Goal: Task Accomplishment & Management: Manage account settings

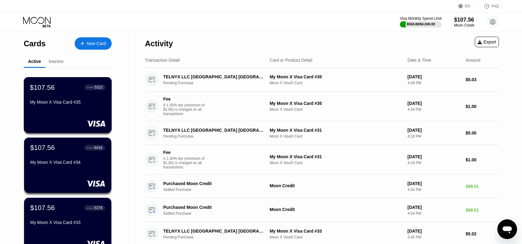
click at [65, 107] on div "My Moon X Visa Card #35" at bounding box center [68, 103] width 76 height 7
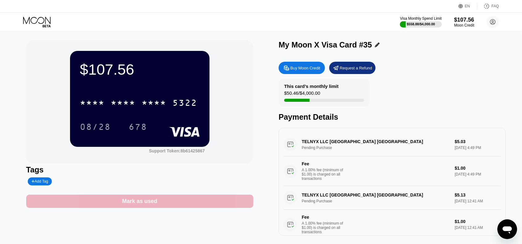
click at [190, 203] on div "Mark as used" at bounding box center [139, 201] width 227 height 13
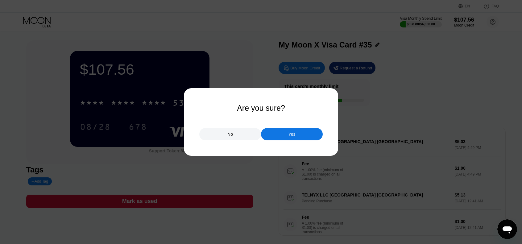
click at [290, 134] on div "Yes" at bounding box center [291, 134] width 7 height 6
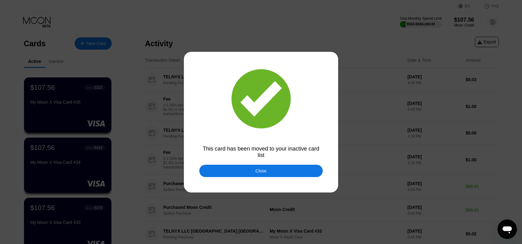
click at [242, 171] on div "Close" at bounding box center [260, 171] width 123 height 12
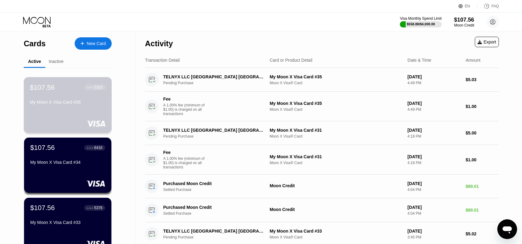
click at [89, 105] on div "My Moon X Visa Card #35" at bounding box center [68, 102] width 76 height 5
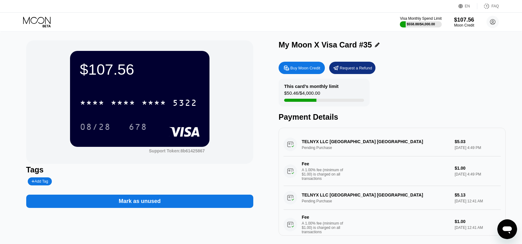
click at [217, 201] on div "Mark as unused" at bounding box center [139, 201] width 227 height 13
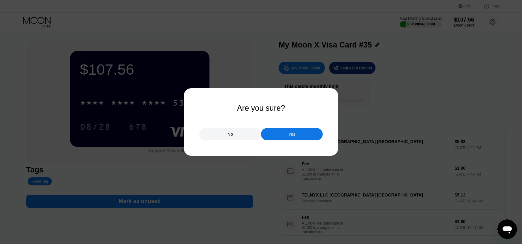
click at [302, 135] on div "Yes" at bounding box center [292, 134] width 62 height 12
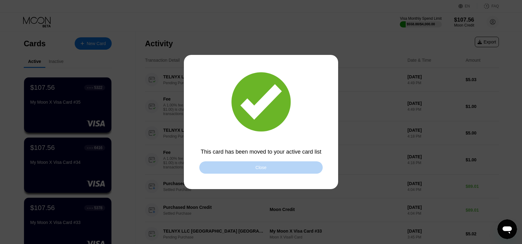
click at [265, 168] on div "Close" at bounding box center [260, 167] width 11 height 5
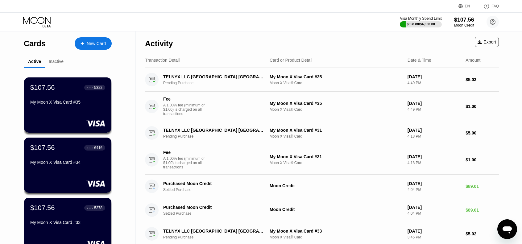
click at [75, 112] on div "$107.56 ● ● ● ● 5322 My Moon X Visa Card #35" at bounding box center [67, 104] width 87 height 55
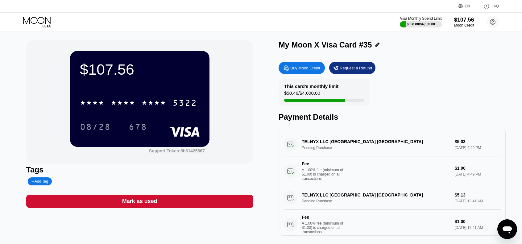
click at [235, 200] on div "Mark as used" at bounding box center [139, 201] width 227 height 13
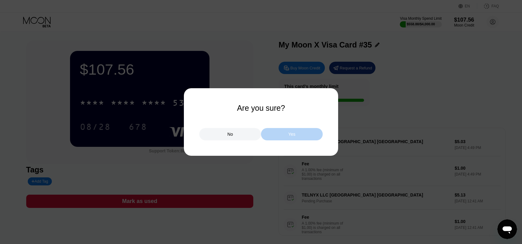
click at [301, 134] on div "Yes" at bounding box center [292, 134] width 62 height 12
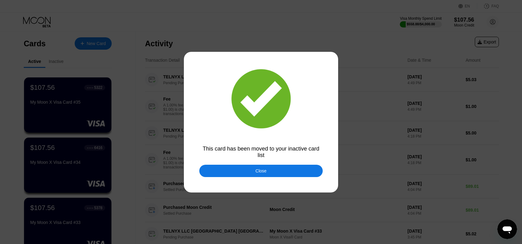
click at [294, 173] on div "Close" at bounding box center [260, 171] width 123 height 12
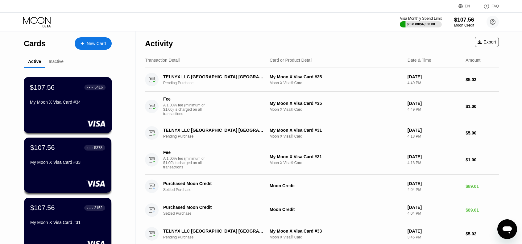
click at [80, 101] on div "My Moon X Visa Card #34" at bounding box center [68, 102] width 76 height 5
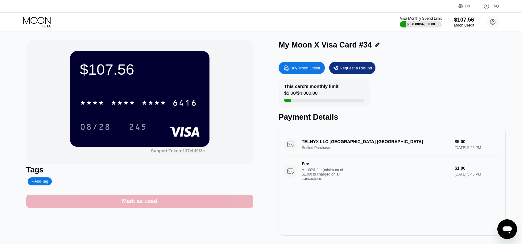
click at [239, 201] on div "Mark as used" at bounding box center [139, 201] width 227 height 13
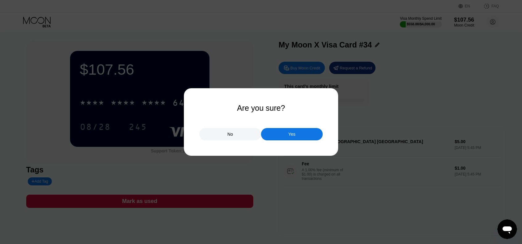
click at [299, 131] on div "Yes" at bounding box center [292, 134] width 62 height 12
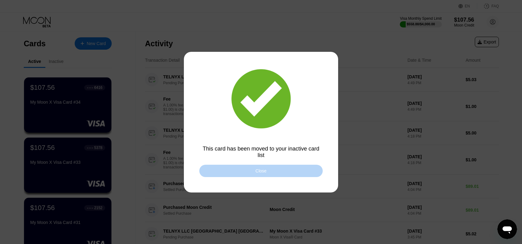
click at [253, 175] on div "Close" at bounding box center [260, 171] width 123 height 12
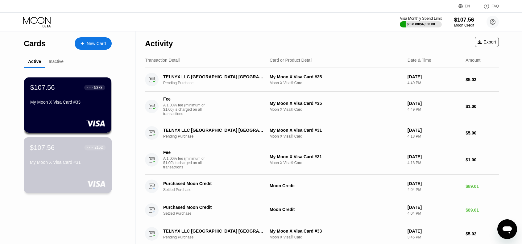
click at [76, 161] on div "$107.56 ● ● ● ● 2152 My Moon X Visa Card #31" at bounding box center [68, 155] width 76 height 24
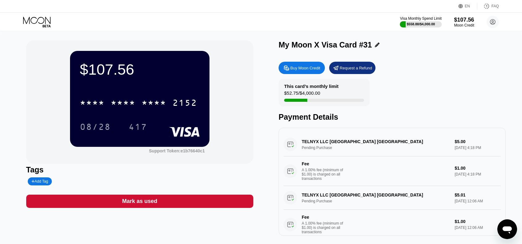
click at [209, 200] on div "Mark as used" at bounding box center [139, 201] width 227 height 13
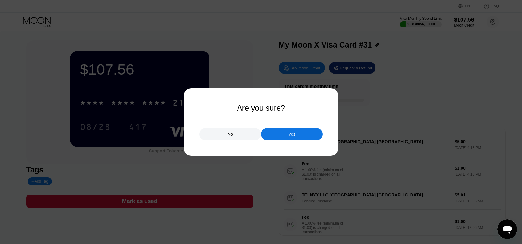
click at [298, 130] on div "Yes" at bounding box center [292, 134] width 62 height 12
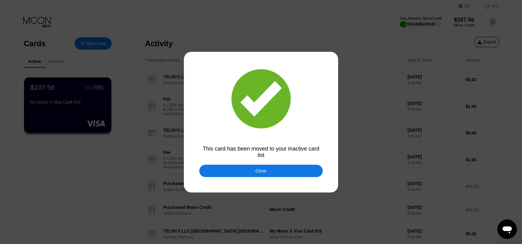
click at [240, 174] on div "Close" at bounding box center [260, 171] width 123 height 12
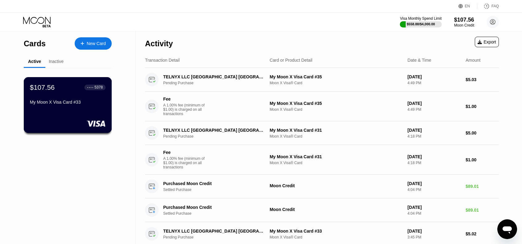
click at [57, 112] on div "$107.56 ● ● ● ● 5378 My Moon X Visa Card #33" at bounding box center [68, 105] width 88 height 56
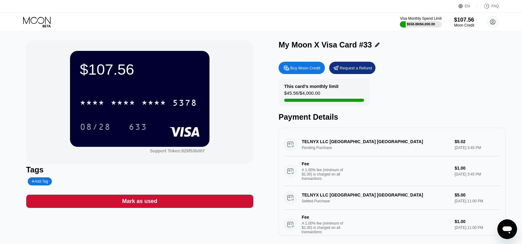
click at [189, 203] on div "Mark as used" at bounding box center [139, 201] width 227 height 13
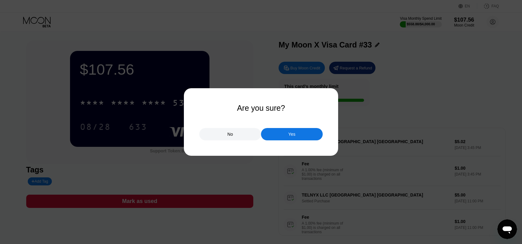
click at [290, 135] on div "Yes" at bounding box center [291, 134] width 7 height 6
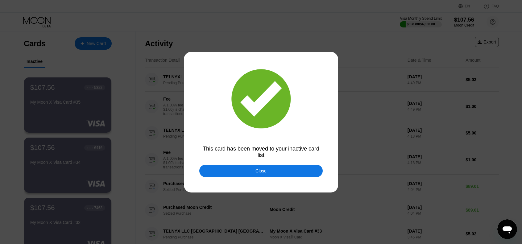
click at [288, 166] on div "Close" at bounding box center [260, 171] width 123 height 12
